Goal: Task Accomplishment & Management: Use online tool/utility

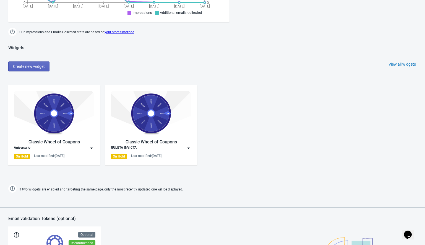
scroll to position [226, 0]
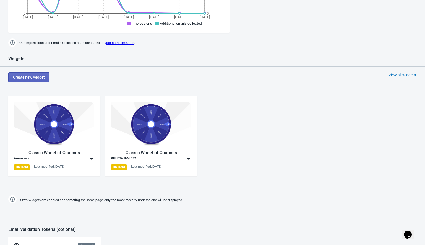
click at [91, 159] on img at bounding box center [92, 159] width 6 height 6
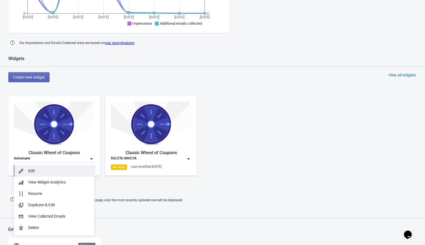
click at [41, 169] on div "Edit" at bounding box center [59, 171] width 62 height 6
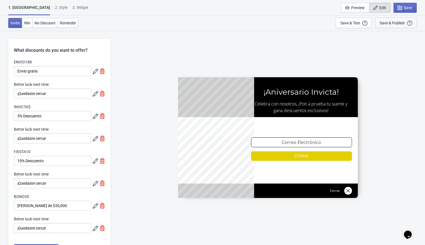
click at [396, 23] on div "Save & Publish" at bounding box center [392, 23] width 25 height 4
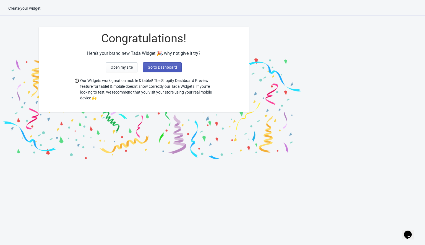
click at [165, 64] on button "Go to Dashboard" at bounding box center [162, 67] width 39 height 10
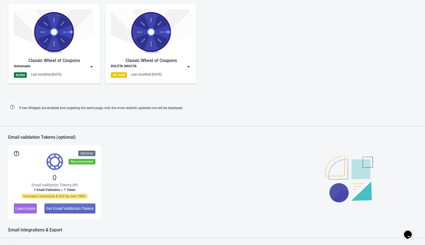
scroll to position [268, 0]
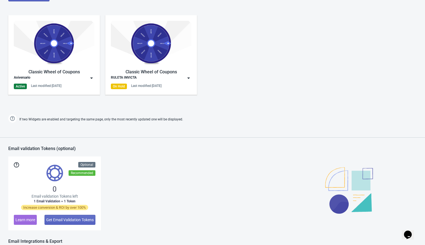
click at [92, 79] on img at bounding box center [92, 78] width 6 height 6
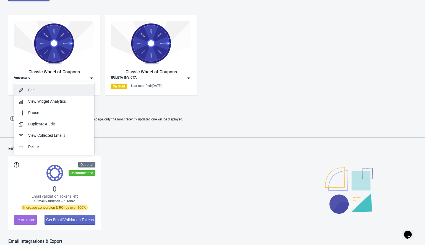
click at [53, 87] on button "Edit" at bounding box center [54, 89] width 81 height 11
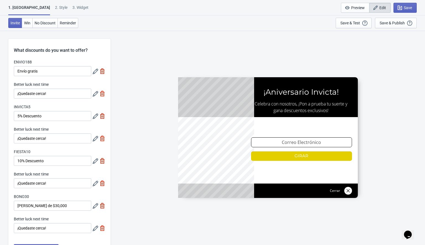
click at [73, 7] on div "3. Widget" at bounding box center [81, 10] width 16 height 10
select select "homepageOnly"
select select "once_per_user"
select select "1"
select select "left"
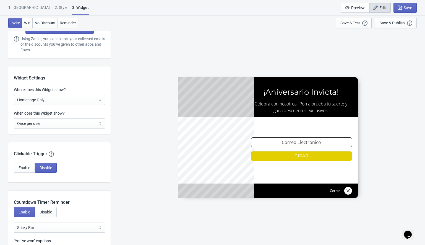
scroll to position [398, 0]
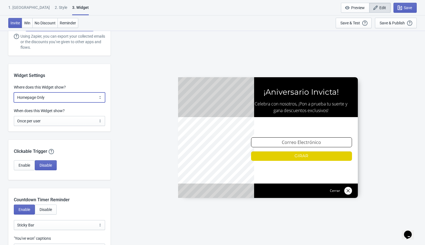
click at [41, 96] on select "All Pages All Product Pages All Blog Pages All Static Pages Specific Product(s)…" at bounding box center [59, 97] width 91 height 10
click at [52, 99] on select "All Pages All Product Pages All Blog Pages All Static Pages Specific Product(s)…" at bounding box center [59, 97] width 91 height 10
select select "specificURL"
click at [14, 92] on select "All Pages All Product Pages All Blog Pages All Static Pages Specific Product(s)…" at bounding box center [59, 97] width 91 height 10
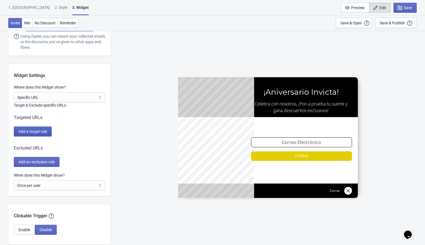
click at [30, 131] on span "Add a target rule" at bounding box center [33, 131] width 29 height 4
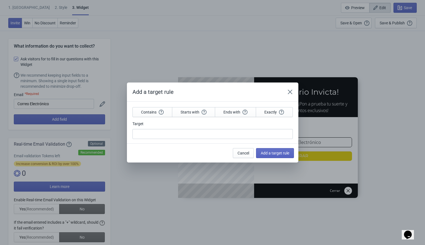
scroll to position [0, 0]
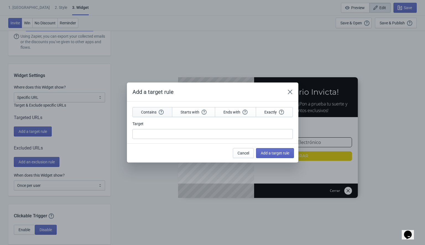
click at [148, 114] on span "Contains" at bounding box center [152, 112] width 23 height 5
click at [188, 114] on span "Starts with" at bounding box center [194, 112] width 26 height 5
click at [235, 113] on span "Ends with" at bounding box center [236, 112] width 24 height 5
click at [263, 111] on button "Exactly" at bounding box center [274, 112] width 37 height 10
click at [242, 150] on button "Cancel" at bounding box center [243, 153] width 21 height 10
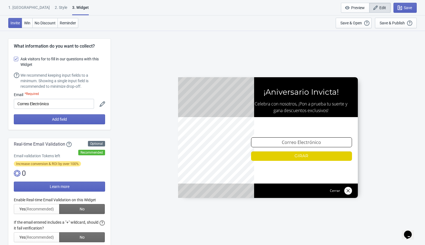
scroll to position [398, 0]
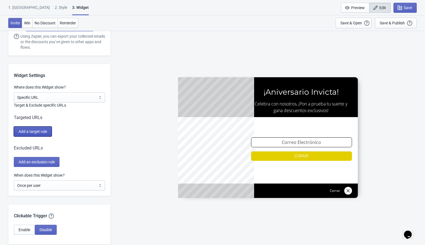
click at [29, 132] on span "Add a target rule" at bounding box center [33, 131] width 29 height 4
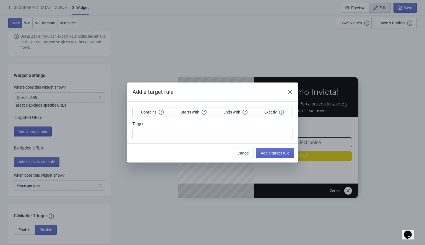
scroll to position [0, 0]
click at [162, 137] on input "Target" at bounding box center [213, 134] width 161 height 10
paste input "3- La url a aterrizar seria: [URL][DOMAIN_NAME]"
type input "3- La url a aterrizar seria: [URL][DOMAIN_NAME]"
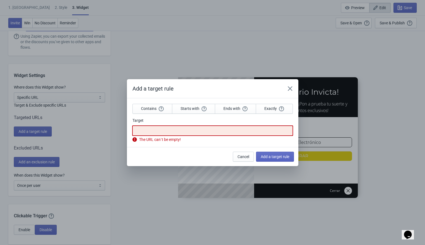
click at [145, 128] on input "Target" at bounding box center [213, 131] width 161 height 10
paste input "[URL][DOMAIN_NAME]"
type input "[URL][DOMAIN_NAME]"
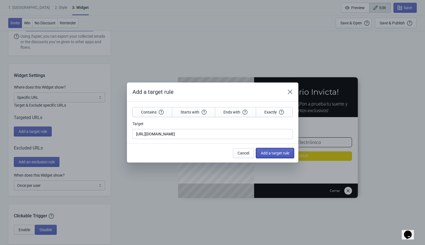
click at [272, 157] on button "Add a target rule" at bounding box center [275, 153] width 38 height 10
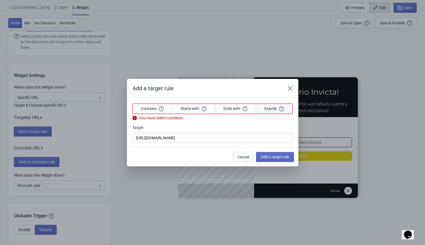
click at [266, 108] on span "Exactly" at bounding box center [275, 108] width 20 height 5
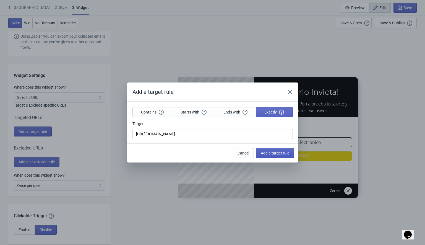
click at [271, 152] on span "Add a target rule" at bounding box center [275, 153] width 29 height 4
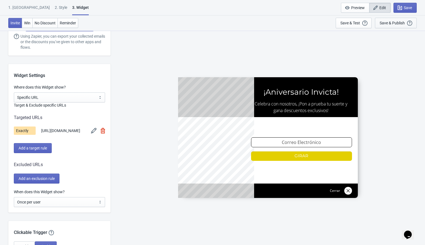
click at [399, 24] on div "Save & Publish" at bounding box center [392, 23] width 25 height 4
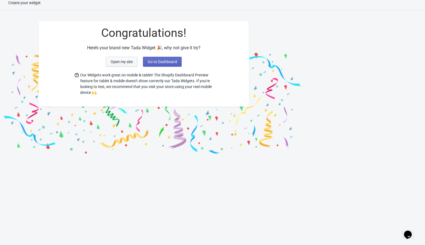
click at [118, 62] on span "Open my site" at bounding box center [122, 61] width 22 height 4
click at [158, 62] on span "Go to Dashboard" at bounding box center [162, 61] width 29 height 4
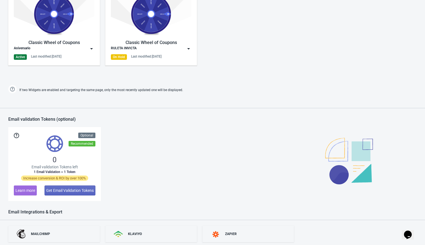
scroll to position [297, 0]
click at [93, 48] on img at bounding box center [92, 49] width 6 height 6
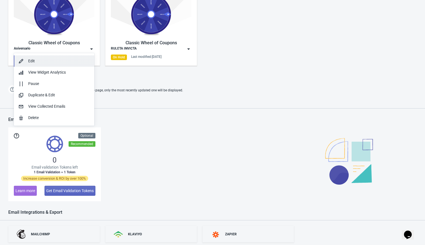
click at [65, 59] on div "Edit" at bounding box center [59, 61] width 62 height 6
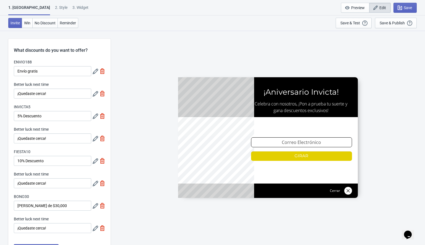
click at [73, 10] on div "3. Widget" at bounding box center [81, 10] width 16 height 10
select select "specificURL"
select select "once_per_user"
select select "1"
select select "left"
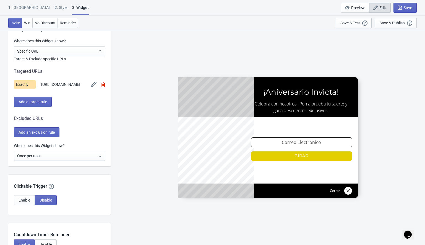
scroll to position [453, 0]
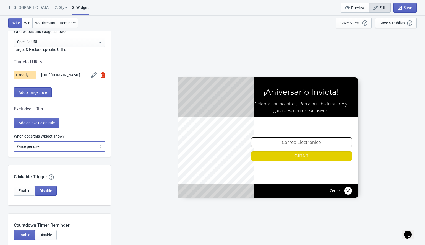
click at [36, 151] on select "Every new visit of page Once every period of time Once per visitor session (Rec…" at bounding box center [59, 146] width 91 height 10
click at [14, 150] on select "Every new visit of page Once every period of time Once per visitor session (Rec…" at bounding box center [59, 146] width 91 height 10
click at [66, 151] on select "Every new visit of page Once every period of time Once per visitor session (Rec…" at bounding box center [59, 146] width 91 height 10
select select "every"
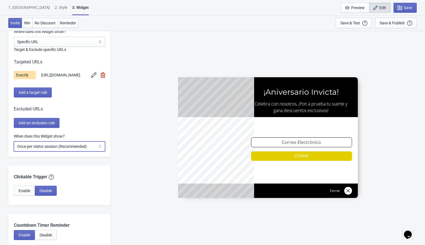
click at [14, 150] on select "Every new visit of page Once every period of time Once per visitor session (Rec…" at bounding box center [59, 146] width 91 height 10
click at [394, 22] on div "Save & Publish" at bounding box center [392, 23] width 25 height 4
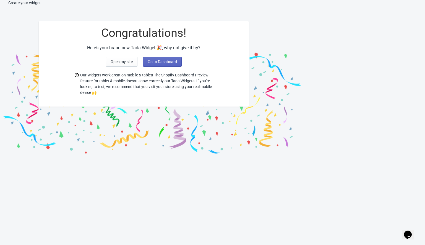
scroll to position [6, 0]
